Goal: Task Accomplishment & Management: Manage account settings

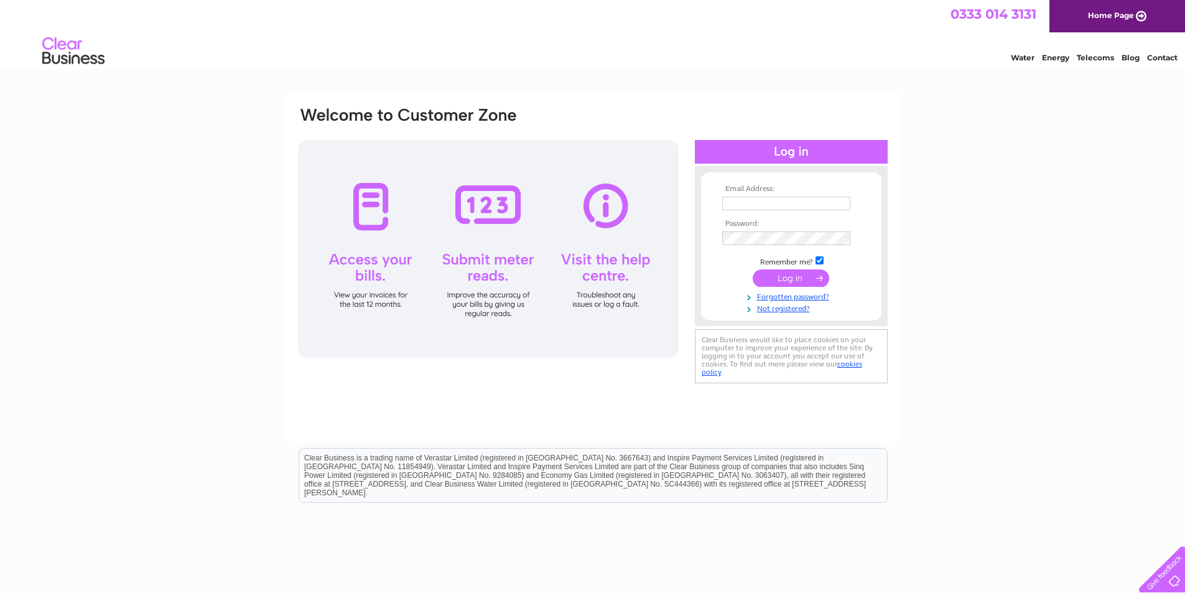
type input "jackie@aitkens.co.uk"
click at [793, 276] on input "submit" at bounding box center [791, 277] width 77 height 17
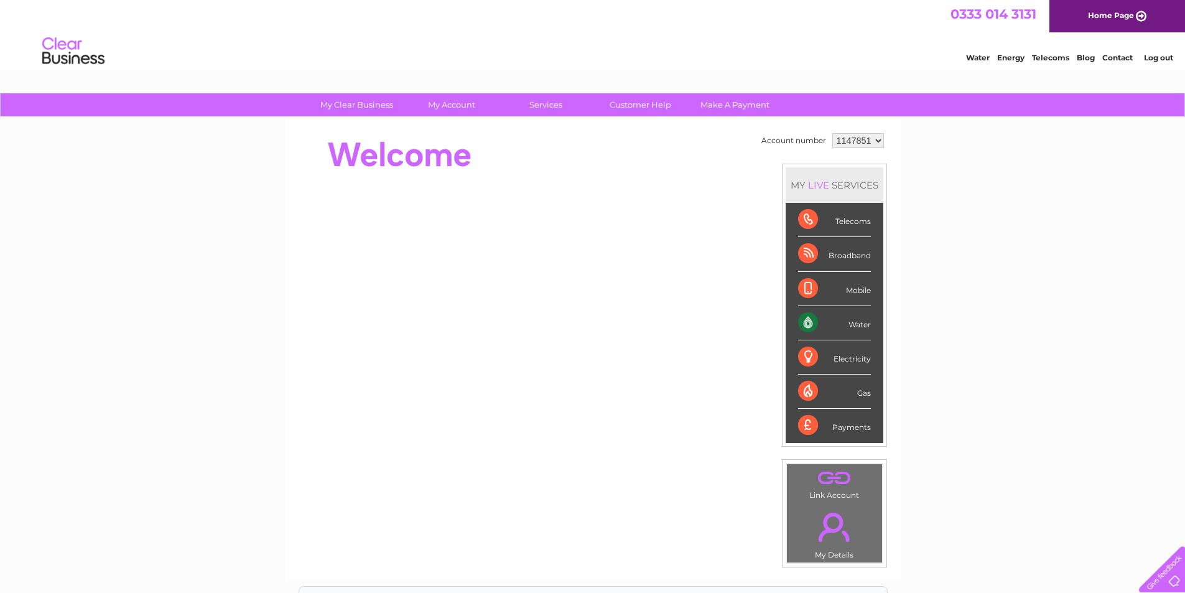
click at [804, 318] on div "Water" at bounding box center [834, 323] width 73 height 34
click at [858, 325] on div "Water" at bounding box center [834, 323] width 73 height 34
click at [807, 324] on div "Water" at bounding box center [834, 323] width 73 height 34
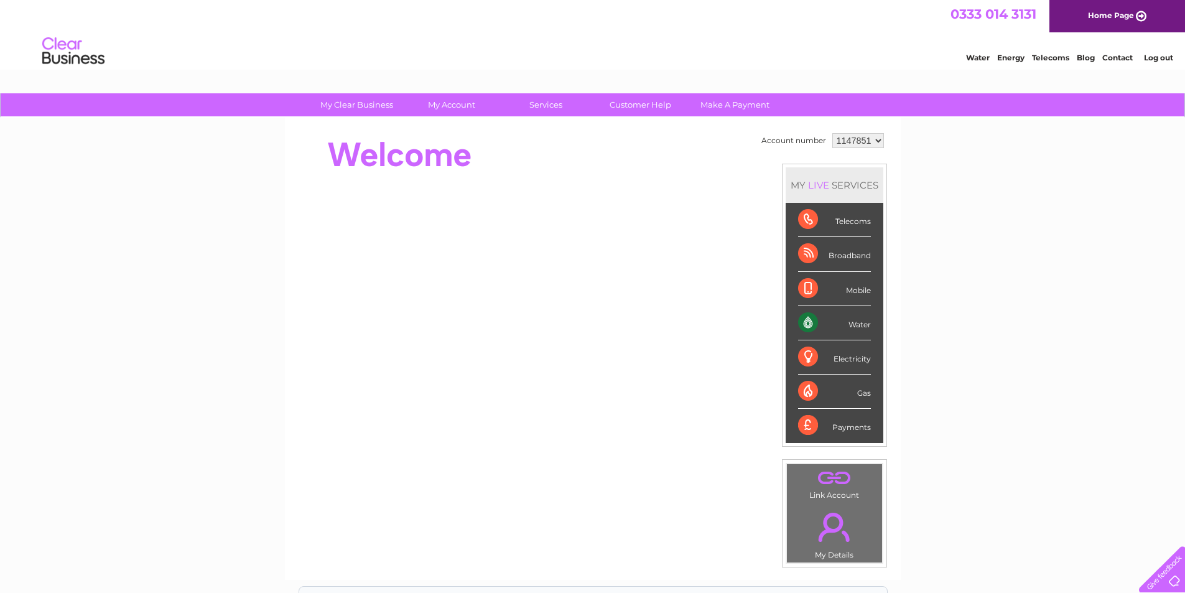
click at [807, 324] on div "Water" at bounding box center [834, 323] width 73 height 34
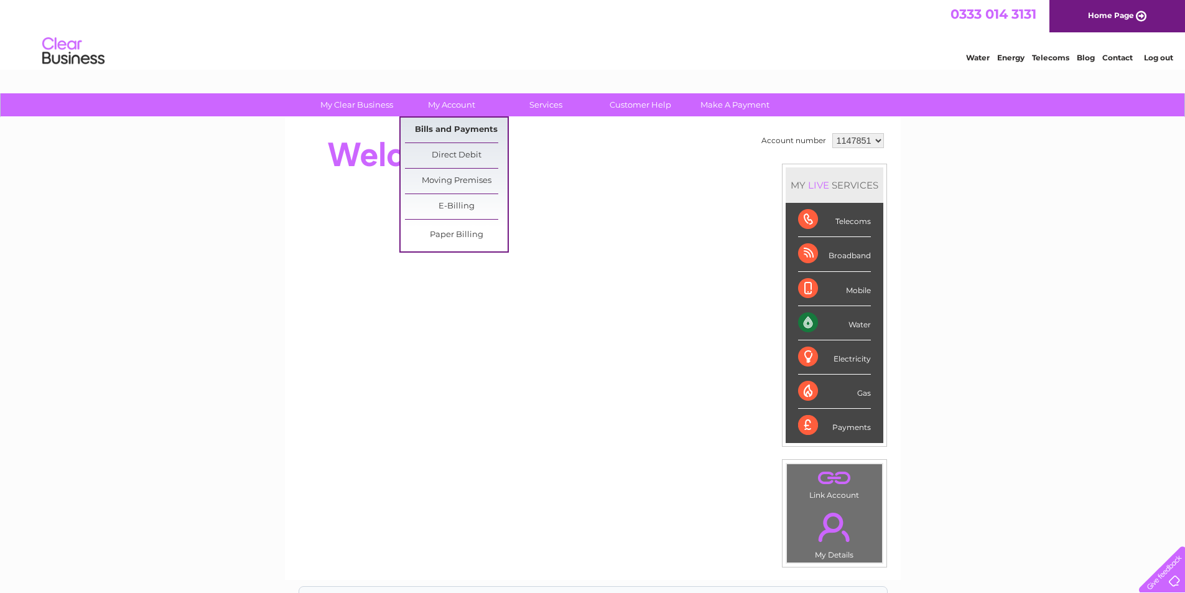
click at [459, 127] on link "Bills and Payments" at bounding box center [456, 130] width 103 height 25
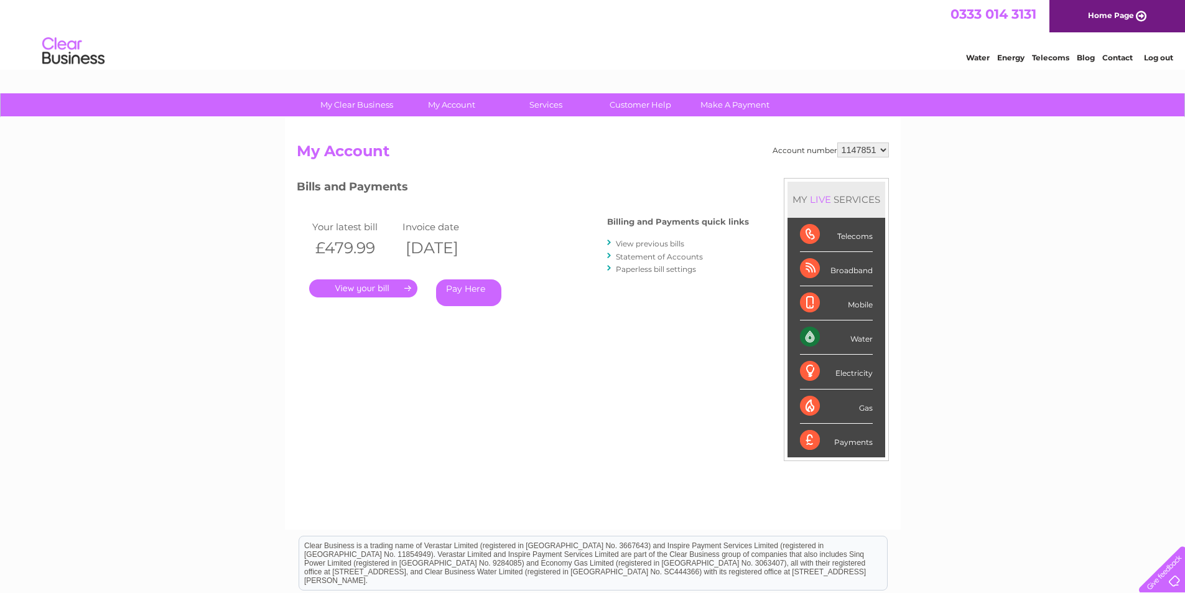
click at [389, 289] on link "." at bounding box center [363, 288] width 108 height 18
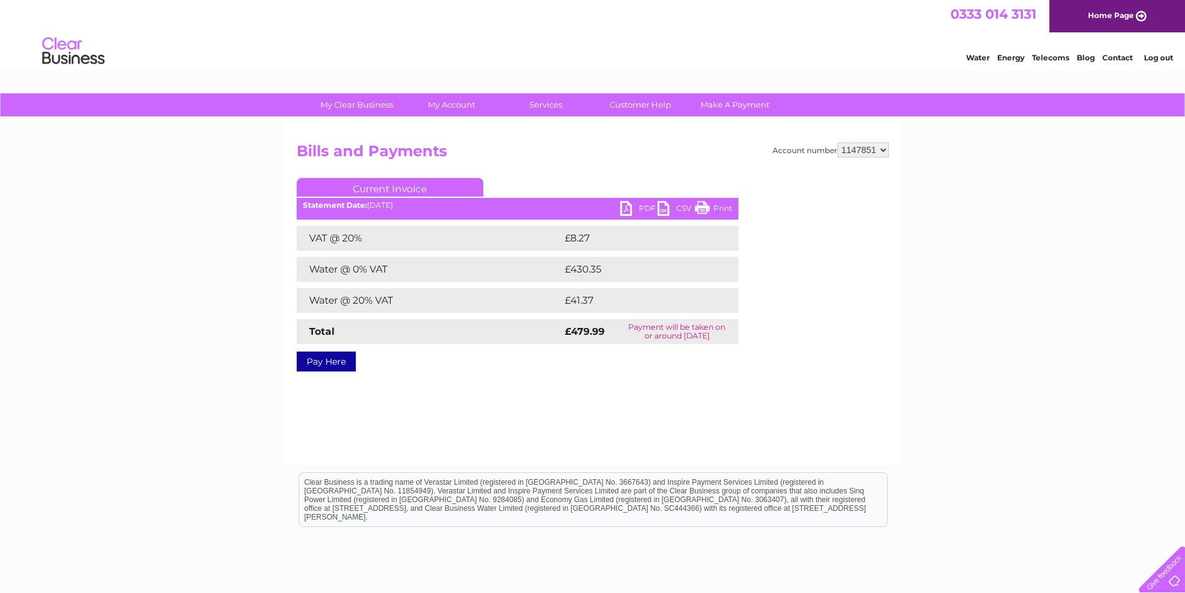
click at [643, 206] on link "PDF" at bounding box center [638, 210] width 37 height 18
